Goal: Task Accomplishment & Management: Manage account settings

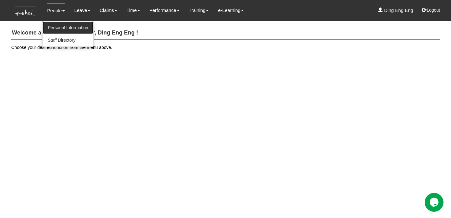
click at [64, 26] on link "Personal Information" at bounding box center [68, 27] width 50 height 13
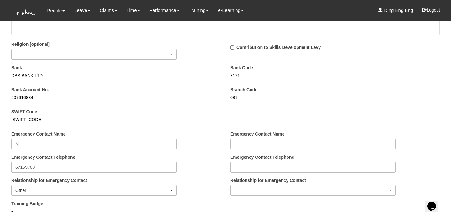
scroll to position [582, 0]
